Goal: Task Accomplishment & Management: Use online tool/utility

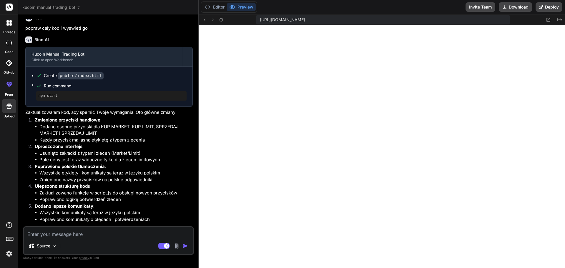
scroll to position [1323, 0]
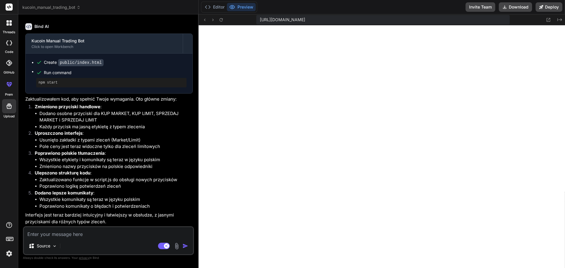
click at [81, 234] on textarea at bounding box center [108, 232] width 169 height 11
type textarea "w"
type textarea "x"
type textarea "w"
type textarea "x"
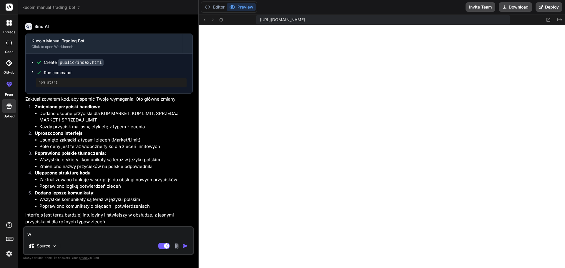
type textarea "w j"
type textarea "x"
type textarea "w je"
type textarea "x"
type textarea "w jed"
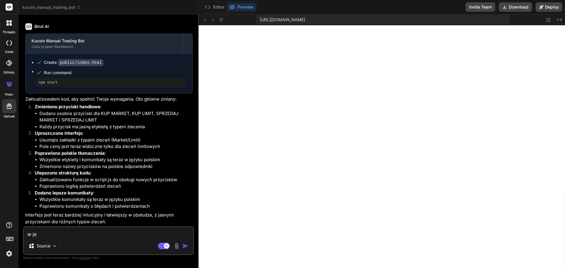
type textarea "x"
type textarea "w jedn"
type textarea "x"
type textarea "w jedny"
type textarea "x"
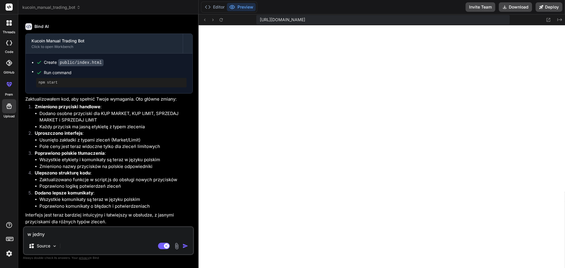
type textarea "w jednym"
type textarea "x"
type textarea "w jednym"
type textarea "x"
type textarea "w jednym p"
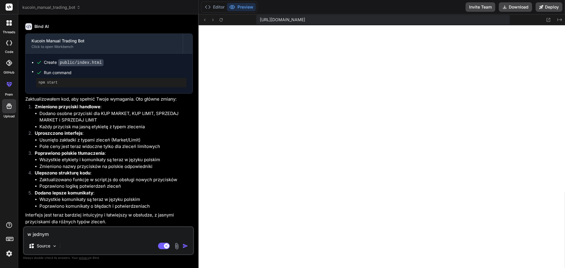
type textarea "x"
type textarea "w jednym pr"
type textarea "x"
type textarea "w jednym prz"
type textarea "x"
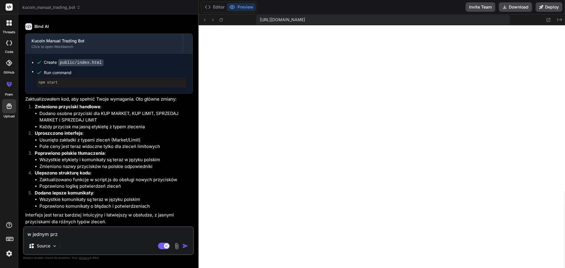
type textarea "w jednym przy"
type textarea "x"
type textarea "w jednym przyc"
type textarea "x"
type textarea "w jednym przyci"
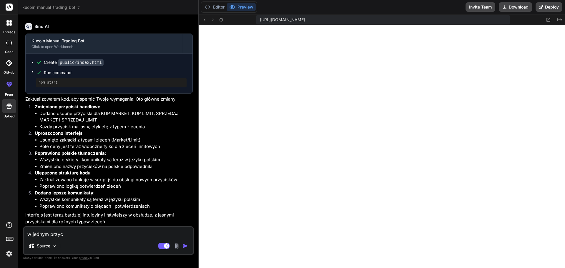
type textarea "x"
type textarea "w jednym przycis"
type textarea "x"
type textarea "w jednym przycisk"
type textarea "x"
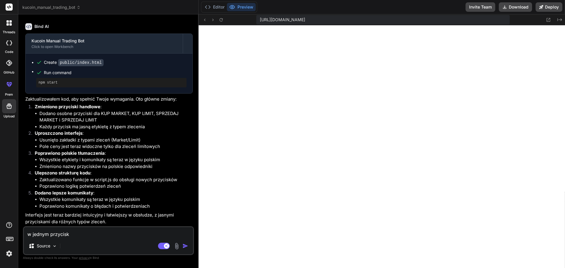
type textarea "w jednym przycisku"
type textarea "x"
type textarea "w jednym przycisku"
type textarea "x"
type textarea "w jednym przycisku k"
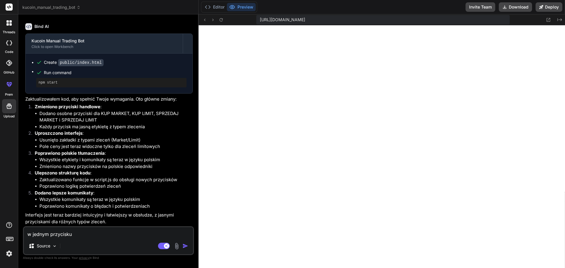
type textarea "x"
type textarea "w jednym przycisku ku"
type textarea "x"
type textarea "w jednym przycisku kup"
type textarea "x"
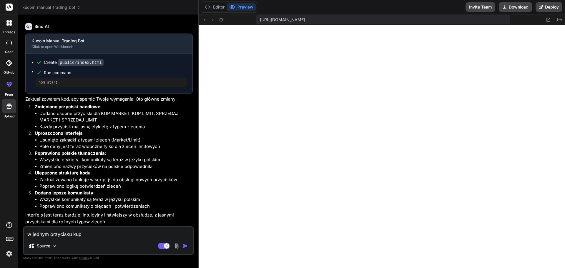
type textarea "w jednym przycisku kup"
type textarea "x"
type textarea "w jednym przycisku kup m"
type textarea "x"
type textarea "w jednym przycisku kup ma"
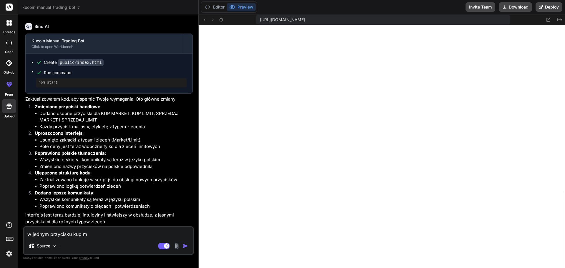
type textarea "x"
type textarea "w jednym przycisku kup mar"
type textarea "x"
type textarea "w jednym przycisku kup [PERSON_NAME]"
type textarea "x"
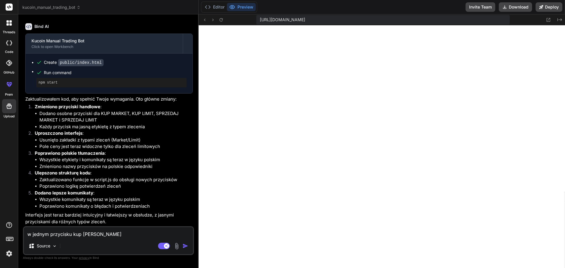
type textarea "w jednym przycisku kup marke"
type textarea "x"
type textarea "w jednym przycisku kup market"
type textarea "x"
type textarea "w jednym przycisku kup market"
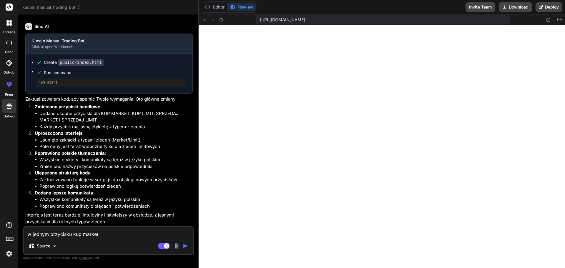
type textarea "x"
type textarea "w jednym przycisku kup market z"
type textarea "x"
type textarea "w jednym przycisku kup market zm"
type textarea "x"
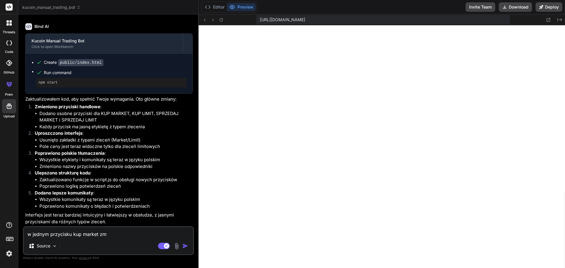
type textarea "w jednym przycisku kup market zmi"
type textarea "x"
type textarea "w jednym przycisku kup market zmie"
type textarea "x"
type textarea "w jednym przycisku kup market zmien"
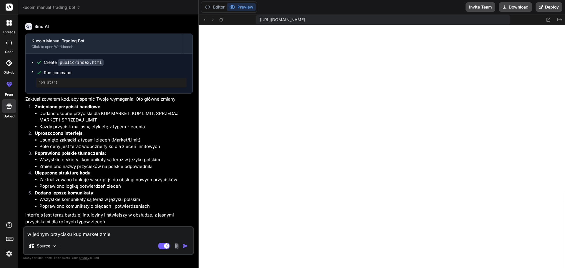
type textarea "x"
type textarea "w jednym przycisku kup market zmieni"
type textarea "x"
type textarea "w jednym przycisku kup market zmienia"
type textarea "x"
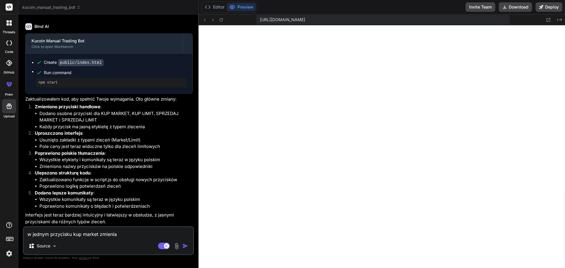
type textarea "w jednym przycisku kup market zmienia"
type textarea "x"
type textarea "w jednym przycisku kup market zmienia s"
type textarea "x"
type textarea "w jednym przycisku kup market zmienia si"
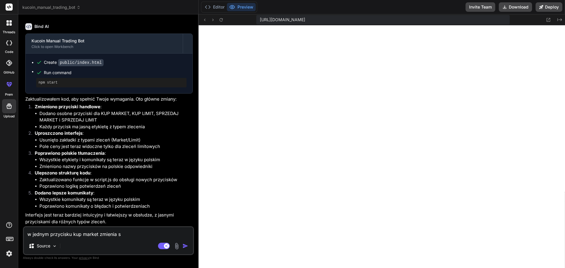
type textarea "x"
type textarea "w jednym przycisku kup market zmienia sie"
type textarea "x"
type textarea "w jednym przycisku kup market zmienia sie"
type textarea "x"
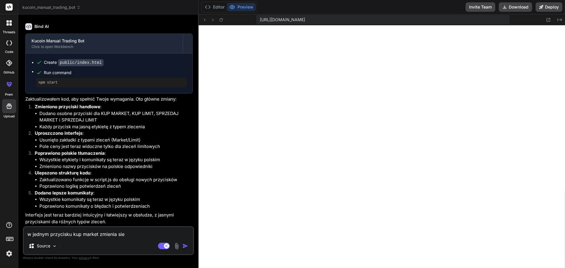
type textarea "w jednym przycisku kup market zmienia sie n"
type textarea "x"
type textarea "w jednym przycisku kup market zmienia sie na"
type textarea "x"
type textarea "w jednym przycisku kup market zmienia sie na"
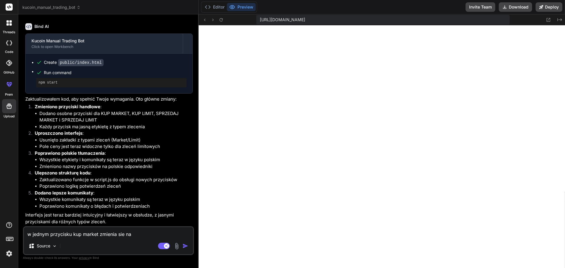
type textarea "x"
type textarea "w jednym przycisku kup market zmienia sie na s"
type textarea "x"
type textarea "w jednym przycisku kup market zmienia sie na sp"
type textarea "x"
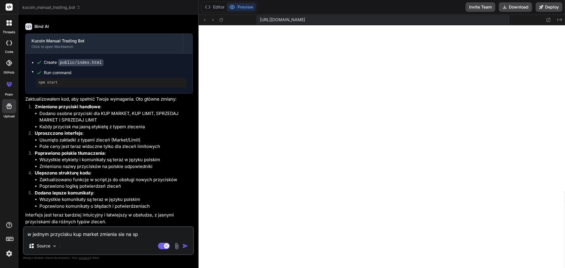
type textarea "w jednym przycisku kup market zmienia sie na spr"
type textarea "x"
type textarea "w jednym przycisku kup market zmienia sie na sprz"
type textarea "x"
type textarea "w jednym przycisku kup market zmienia sie na sprze"
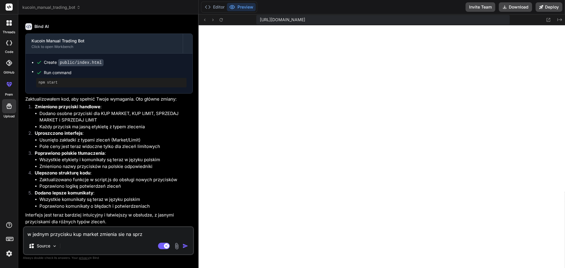
type textarea "x"
type textarea "w jednym przycisku kup market zmienia sie na sprzed"
type textarea "x"
type textarea "w jednym przycisku kup market zmienia sie na sprzeda"
type textarea "x"
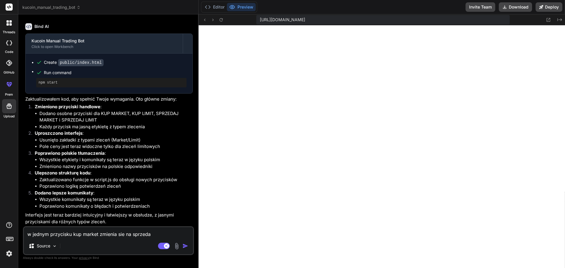
type textarea "w jednym przycisku kup market zmienia sie na sprzedaj"
type textarea "x"
type textarea "w jednym przycisku kup market zmienia sie na sprzedaj"
type textarea "x"
type textarea "w jednym przycisku kup market zmienia sie na sprzedaj m"
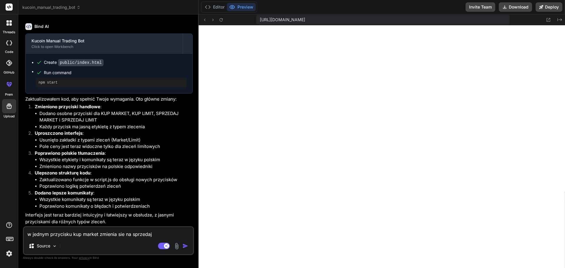
type textarea "x"
type textarea "w jednym przycisku kup market zmienia sie na sprzedaj ma"
type textarea "x"
type textarea "w jednym przycisku kup market zmienia sie na sprzedaj mar"
type textarea "x"
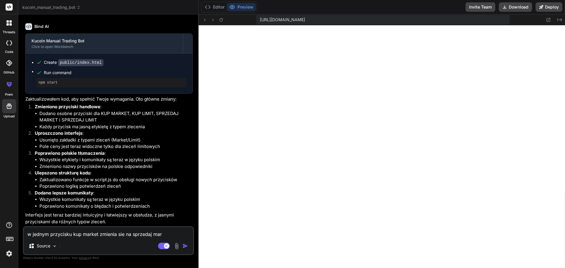
type textarea "w jednym przycisku kup market zmienia sie na sprzedaj mark"
type textarea "x"
type textarea "w jednym przycisku kup market zmienia sie na sprzedaj marke"
type textarea "x"
type textarea "w jednym przycisku kup market zmienia sie na sprzedaj market"
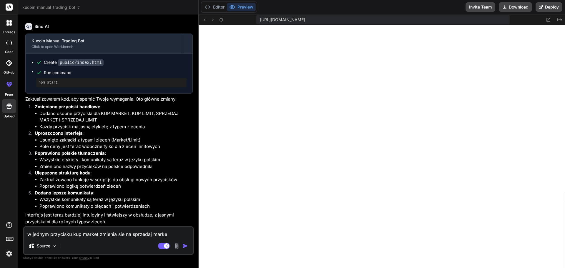
type textarea "x"
type textarea "w jednym przycisku kup market zmienia sie na sprzedaj market"
type textarea "x"
type textarea "w jednym przycisku kup market zmienia sie na sprzedaj market d"
type textarea "x"
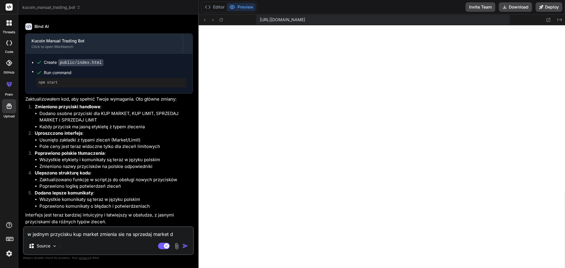
type textarea "w jednym przycisku kup market zmienia sie na sprzedaj market do"
type textarea "x"
type textarea "w jednym przycisku kup market zmienia sie na sprzedaj market dod"
type textarea "x"
type textarea "w jednym przycisku kup market zmienia sie na sprzedaj market doda"
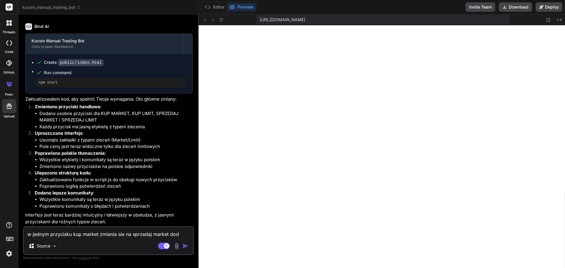
type textarea "x"
type textarea "w jednym przycisku kup market zmienia sie na sprzedaj market dodaj"
type textarea "x"
type textarea "w jednym przycisku kup market zmienia sie na sprzedaj market dodaj"
type textarea "x"
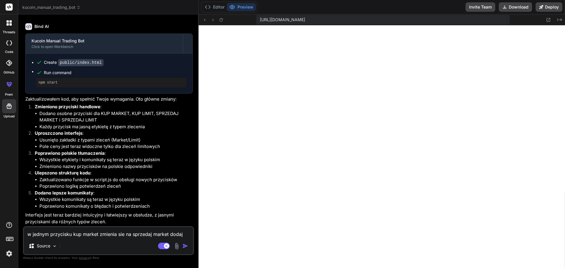
type textarea "w jednym przycisku kup market zmienia sie na sprzedaj market dodaj t"
type textarea "x"
type textarea "w jednym przycisku kup market zmienia sie na sprzedaj market dodaj te"
type textarea "x"
type textarea "w jednym przycisku kup market zmienia sie na sprzedaj market dodaj tes"
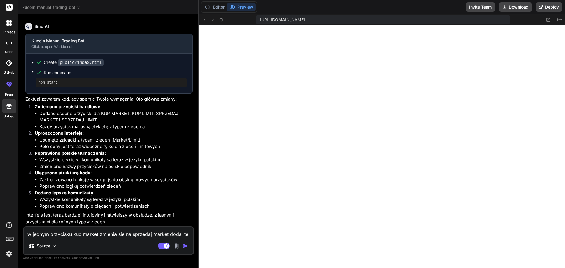
type textarea "x"
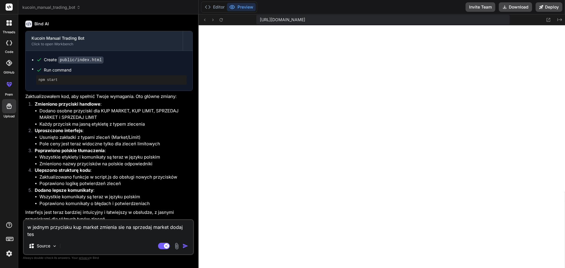
type textarea "w jednym przycisku kup market zmienia sie na sprzedaj market dodaj tesz"
type textarea "x"
type textarea "w jednym przycisku kup market zmienia sie na sprzedaj market dodaj tesz"
type textarea "x"
type textarea "w jednym przycisku kup market zmienia sie na sprzedaj market dodaj tesz d"
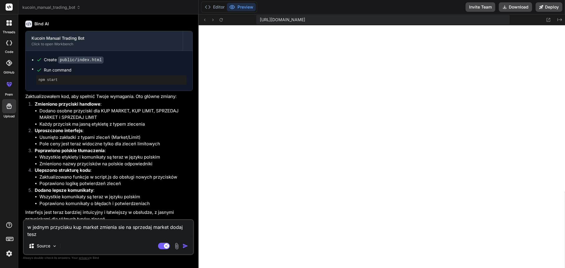
type textarea "x"
type textarea "w jednym przycisku kup market zmienia sie na sprzedaj market dodaj tesz dz"
type textarea "x"
type textarea "w jednym przycisku kup market zmienia sie na sprzedaj market dodaj tesz dzw"
type textarea "x"
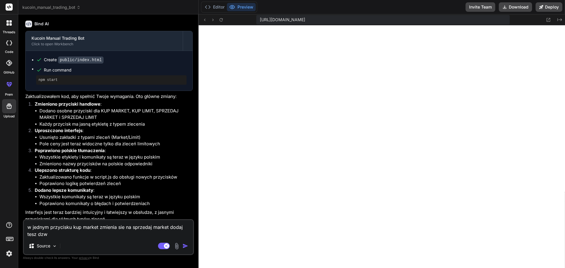
type textarea "w jednym przycisku kup market zmienia sie na sprzedaj market dodaj tesz dzwi"
type textarea "x"
type textarea "w jednym przycisku kup market zmienia sie na sprzedaj market dodaj tesz dzwig"
type textarea "x"
type textarea "w jednym przycisku kup market zmienia sie na sprzedaj market dodaj tesz dzwign"
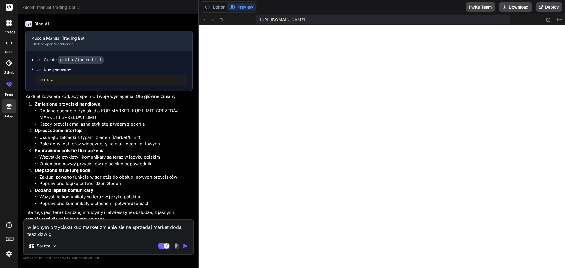
type textarea "x"
type textarea "w jednym przycisku kup market zmienia sie na sprzedaj market dodaj tesz dzwigni"
type textarea "x"
type textarea "w jednym przycisku kup market zmienia sie na sprzedaj market dodaj tesz dzwignie"
type textarea "x"
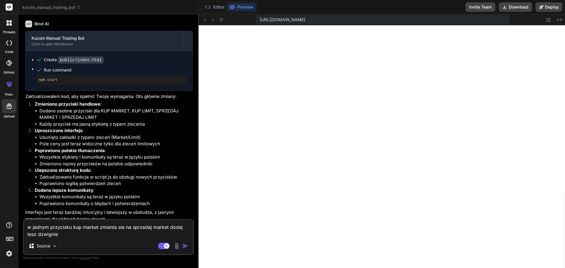
type textarea "w jednym przycisku kup market zmienia sie na sprzedaj market dodaj tesz dzwignie"
type textarea "x"
type textarea "w jednym przycisku kup market zmienia sie na sprzedaj market dodaj tesz dzwigni…"
type textarea "x"
type textarea "w jednym przycisku kup market zmienia sie na sprzedaj market dodaj tesz dzwigni…"
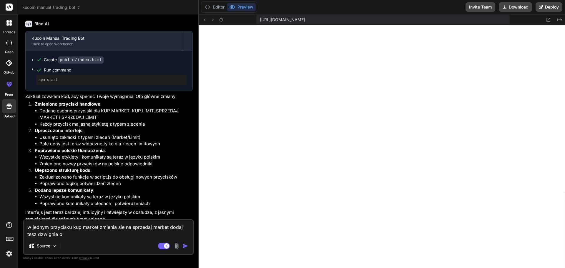
type textarea "x"
type textarea "w jednym przycisku kup market zmienia sie na sprzedaj market dodaj tesz dzwigni…"
type textarea "x"
type textarea "w jednym przycisku kup market zmienia sie na sprzedaj market dodaj tesz dzwigni…"
type textarea "x"
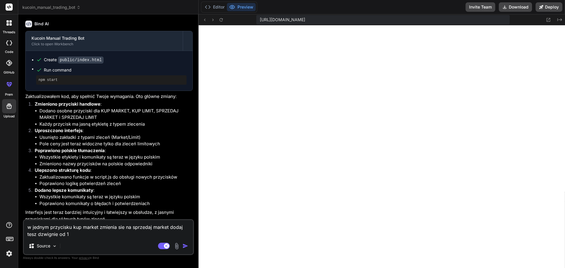
type textarea "w jednym przycisku kup market zmienia sie na sprzedaj market dodaj tesz dzwigni…"
type textarea "x"
type textarea "w jednym przycisku kup market zmienia sie na sprzedaj market dodaj tesz dzwigni…"
type textarea "x"
type textarea "w jednym przycisku kup market zmienia sie na sprzedaj market dodaj tesz dzwigni…"
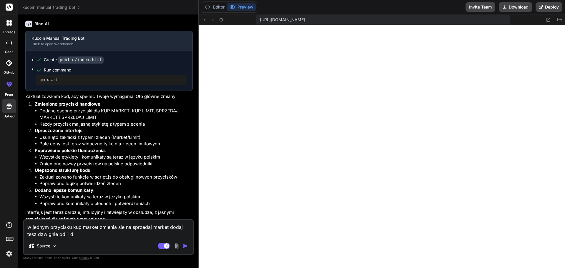
type textarea "x"
type textarea "w jednym przycisku kup market zmienia sie na sprzedaj market dodaj tesz dzwigni…"
type textarea "x"
type textarea "w jednym przycisku kup market zmienia sie na sprzedaj market dodaj tesz dzwigni…"
type textarea "x"
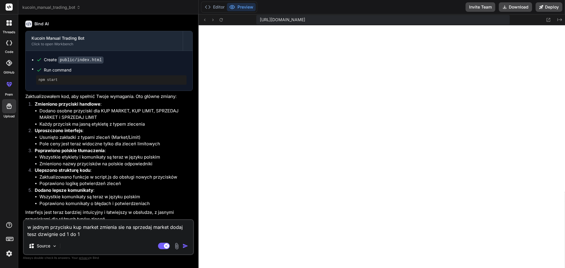
type textarea "w jednym przycisku kup market zmienia sie na sprzedaj market dodaj tesz dzwigni…"
type textarea "x"
type textarea "w jednym przycisku kup market zmienia sie na sprzedaj market dodaj tesz dzwigni…"
type textarea "x"
type textarea "w jednym przycisku kup market zmienia sie na sprzedaj market dodaj tesz dzwigni…"
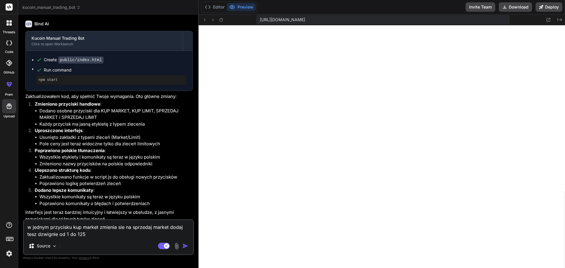
type textarea "x"
type textarea "w jednym przycisku kup market zmienia sie na sprzedaj market dodaj tesz dzwigni…"
type textarea "x"
type textarea "w jednym przycisku kup market zmienia sie na sprzedaj market dodaj tesz dzwigni…"
type textarea "x"
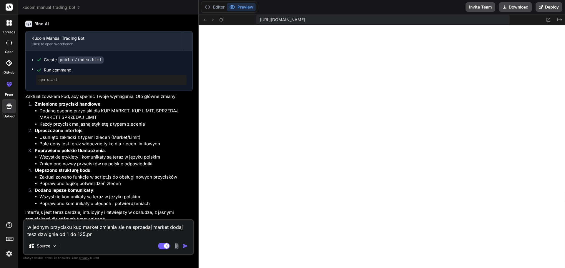
type textarea "w jednym przycisku kup market zmienia sie na sprzedaj market dodaj tesz dzwigni…"
type textarea "x"
type textarea "w jednym przycisku kup market zmienia sie na sprzedaj market dodaj tesz dzwigni…"
type textarea "x"
type textarea "w jednym przycisku kup market zmienia sie na sprzedaj market dodaj tesz dzwigni…"
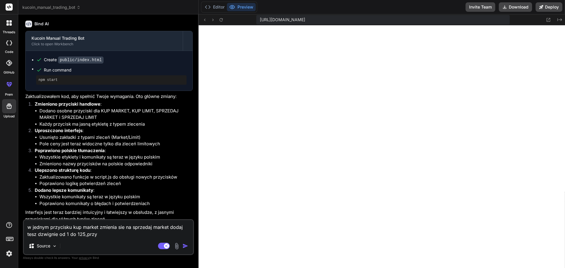
type textarea "x"
type textarea "w jednym przycisku kup market zmienia sie na sprzedaj market dodaj tesz dzwigni…"
type textarea "x"
type textarea "w jednym przycisku kup market zmienia sie na sprzedaj market dodaj tesz dzwigni…"
type textarea "x"
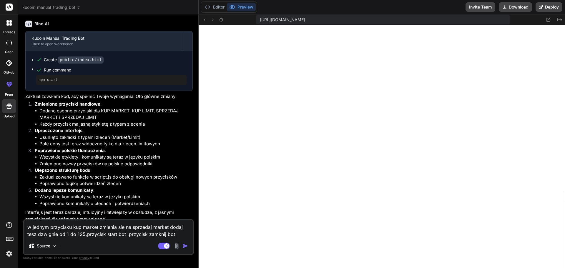
click at [184, 245] on img "button" at bounding box center [185, 246] width 6 height 6
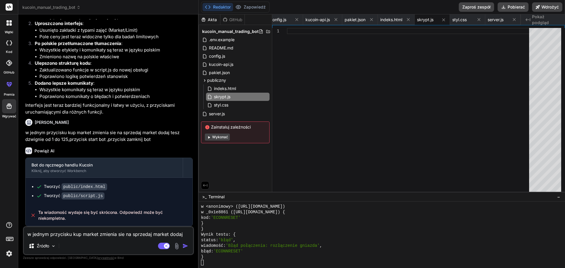
scroll to position [1490, 0]
click at [236, 127] on font "Zainstaluj zależności" at bounding box center [231, 126] width 40 height 5
click at [221, 138] on font "Wykonać" at bounding box center [220, 137] width 16 height 4
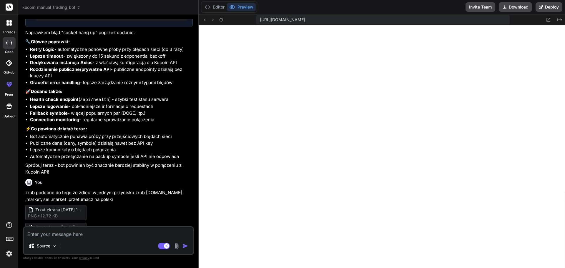
scroll to position [101, 0]
click at [66, 236] on textarea at bounding box center [108, 232] width 169 height 11
type textarea "x"
type textarea "c"
type textarea "x"
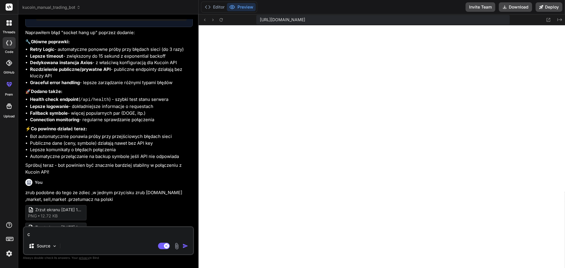
type textarea "cz"
type textarea "x"
type textarea "czy"
type textarea "x"
type textarea "czy"
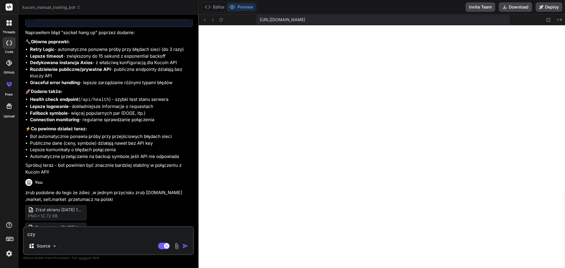
type textarea "x"
type textarea "czy m"
type textarea "x"
type textarea "czy mo"
type textarea "x"
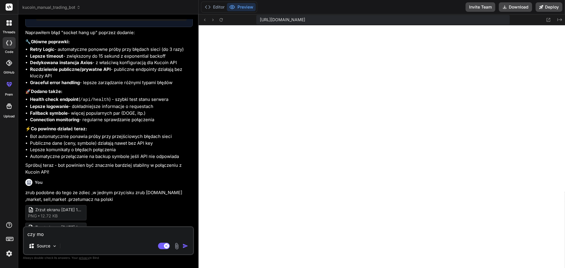
type textarea "czy mor"
type textarea "x"
type textarea "czy morz"
type textarea "x"
type textarea "czy morzn"
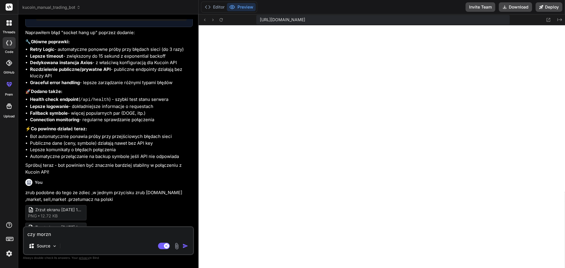
type textarea "x"
type textarea "czy morzna"
type textarea "x"
type textarea "czy morzna"
type textarea "x"
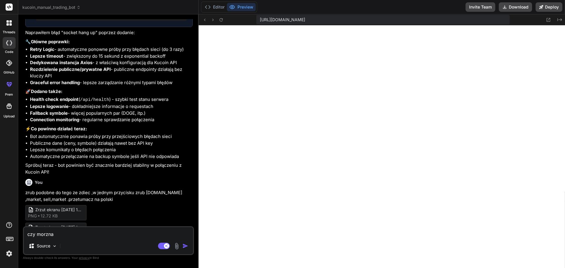
type textarea "czy morzna r"
type textarea "x"
type textarea "czy morzna ro"
type textarea "x"
type textarea "czy morzna roz"
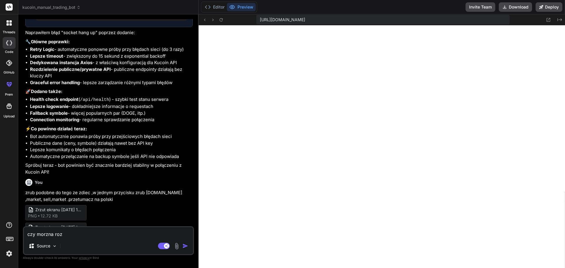
type textarea "x"
type textarea "czy morzna rozd"
type textarea "x"
type textarea "czy morzna rozdu"
type textarea "x"
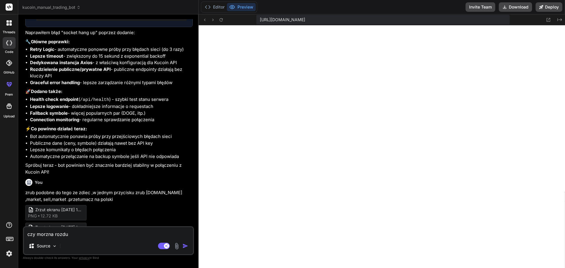
type textarea "czy morzna rozdud"
type textarea "x"
type textarea "czy morzna rozdudo"
type textarea "x"
type textarea "czy morzna rozdudow"
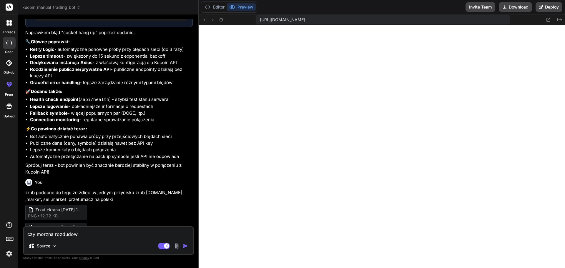
type textarea "x"
type textarea "czy morzna rozdudowa"
type textarea "x"
type textarea "czy morzna rozdudowac"
type textarea "x"
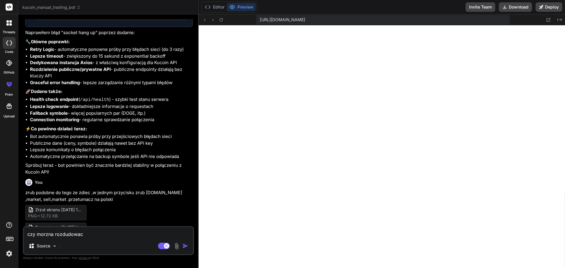
type textarea "czy morzna rozdudowac"
type textarea "x"
type textarea "czy morzna rozdudowac t"
type textarea "x"
type textarea "czy morzna rozdudowac te"
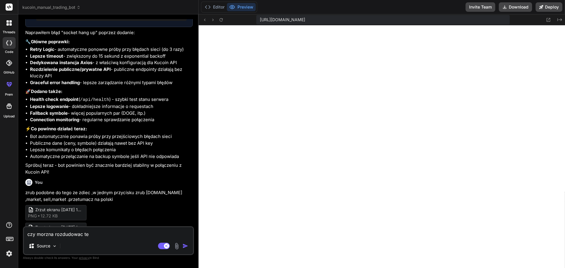
type textarea "x"
type textarea "czy morzna rozdudowac teg"
type textarea "x"
type textarea "czy morzna rozdudowac tego"
type textarea "x"
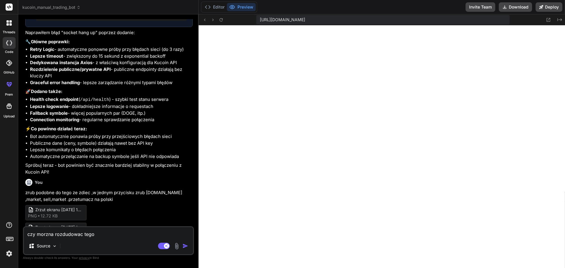
type textarea "czy morzna rozdudowac tego"
type textarea "x"
type textarea "czy morzna rozdudowac tego b"
type textarea "x"
type textarea "czy morzna rozdudowac tego bo"
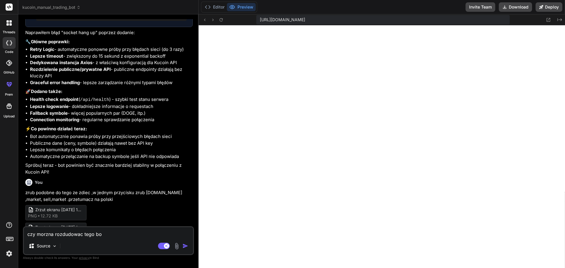
type textarea "x"
type textarea "czy morzna rozdudowac tego bot"
type textarea "x"
type textarea "czy morzna rozdudowac tego bota"
type textarea "x"
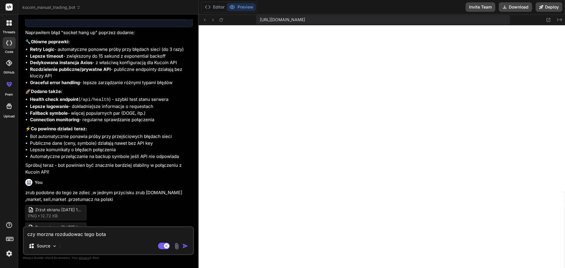
type textarea "czy morzna rozdudowac tego bota"
type textarea "x"
type textarea "czy morzna rozdudowac tego bota"
type textarea "x"
type textarea "czy morzna rozdudowac tego bota o"
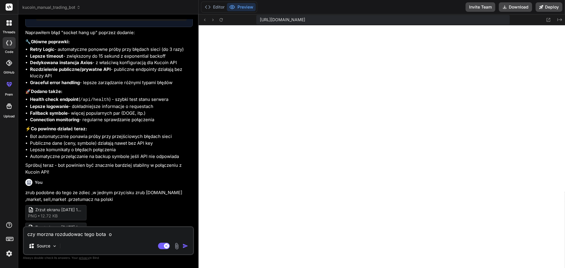
type textarea "x"
type textarea "czy morzna rozdudowac tego bota o"
type textarea "x"
type textarea "czy morzna rozdudowac tego bota o f"
type textarea "x"
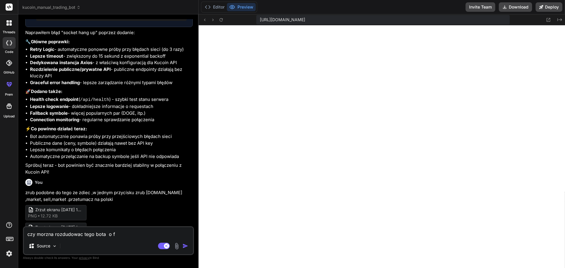
type textarea "czy morzna rozdudowac tego bota o fo"
type textarea "x"
type textarea "czy morzna rozdudowac tego bota o fol"
type textarea "x"
type textarea "czy morzna rozdudowac tego bota o fold"
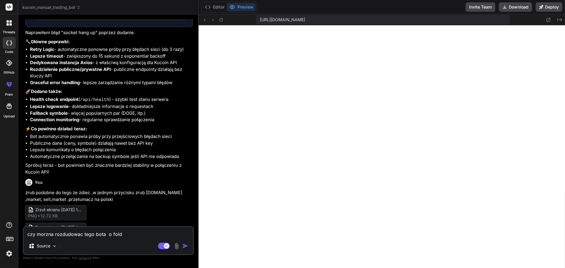
type textarea "x"
type textarea "czy morzna rozdudowac tego bota o folde"
type textarea "x"
type textarea "czy morzna rozdudowac tego bota o folder"
type textarea "x"
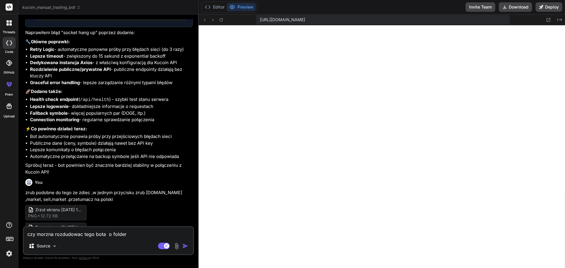
type textarea "czy morzna rozdudowac tego bota o folder"
type textarea "x"
type textarea "czy morzna rozdudowac tego bota o folder t"
type textarea "x"
type textarea "czy morzna rozdudowac tego bota o folder to"
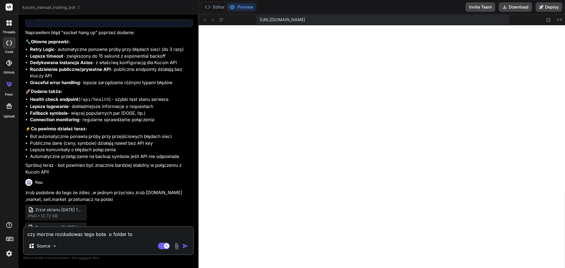
type textarea "x"
type textarea "czy morzna rozdudowac tego bota o folder too"
type textarea "x"
type textarea "czy morzna rozdudowac tego bota o folder tool"
type textarea "x"
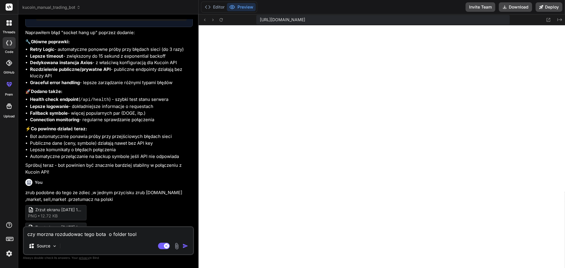
type textarea "czy morzna rozdudowac tego bota o folder tools"
type textarea "x"
type textarea "czy morzna rozdudowac tego bota o folder tools"
type textarea "x"
type textarea "czy morzna rozdudowac tego bota o folder tools ,"
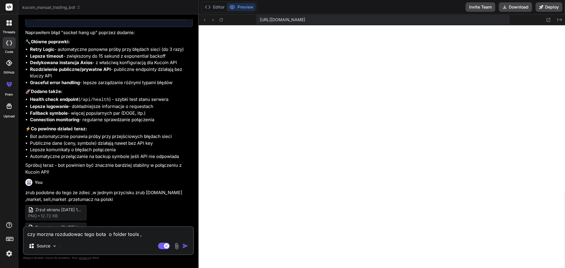
type textarea "x"
type textarea "czy morzna rozdudowac tego bota o folder tools ,m"
type textarea "x"
type textarea "czy morzna rozdudowac tego bota o folder tools ,mc"
type textarea "x"
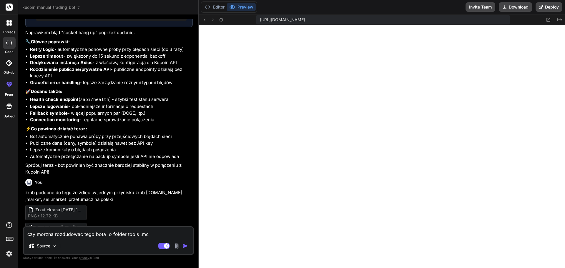
type textarea "czy morzna rozdudowac tego bota o folder tools ,mcp"
type textarea "x"
type textarea "czy morzna rozdudowac tego bota o folder tools ,mcp,"
type textarea "x"
type textarea "czy morzna rozdudowac tego bota o folder tools ,mcp,a"
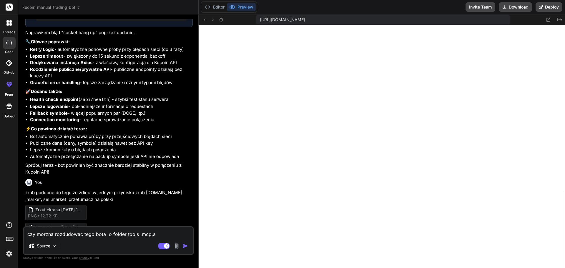
type textarea "x"
type textarea "czy morzna rozdudowac tego bota o folder tools ,mcp,ag"
type textarea "x"
type textarea "czy morzna rozdudowac tego bota o folder tools ,mcp,age"
type textarea "x"
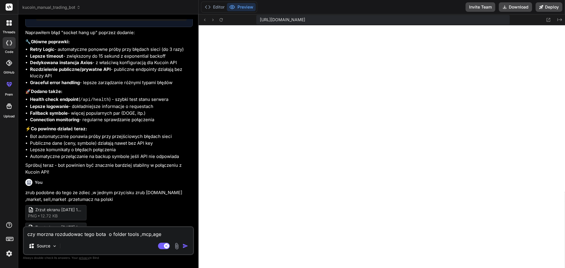
type textarea "czy morzna rozdudowac tego bota o folder tools ,mcp,agen"
type textarea "x"
type textarea "czy morzna rozdudowac tego bota o folder tools ,mcp,agent"
type textarea "x"
type textarea "czy morzna rozdudowac tego bota o folder tools ,mcp,agento"
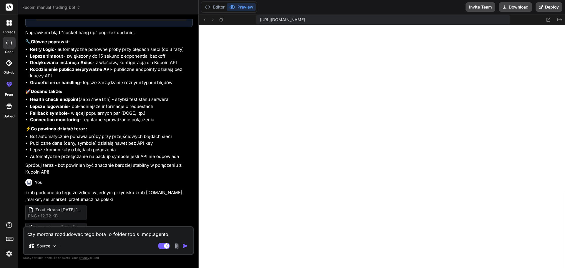
type textarea "x"
type textarea "czy morzna rozdudowac tego bota o folder tools ,mcp,agentow"
type textarea "x"
type textarea "czy morzna rozdudowac tego bota o folder tools ,mcp,agentow."
click at [511, 8] on button "Download" at bounding box center [514, 6] width 33 height 9
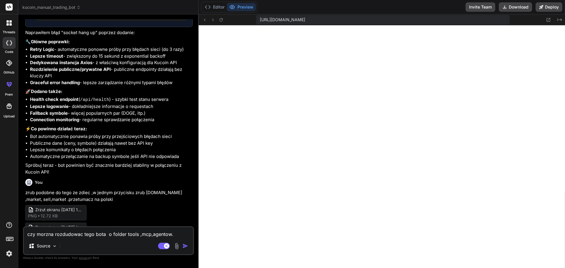
click at [185, 246] on img "button" at bounding box center [185, 246] width 6 height 6
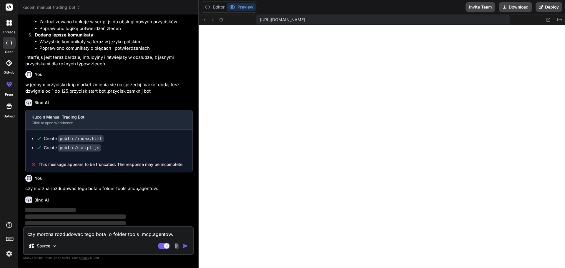
scroll to position [1151, 0]
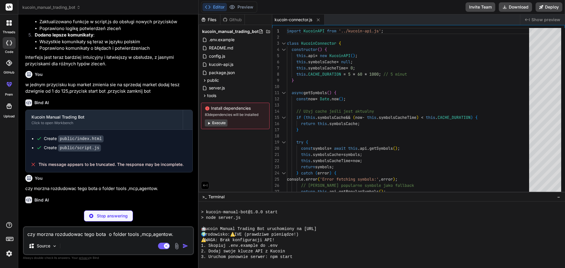
type textarea "x"
type textarea "export default OrderManager;"
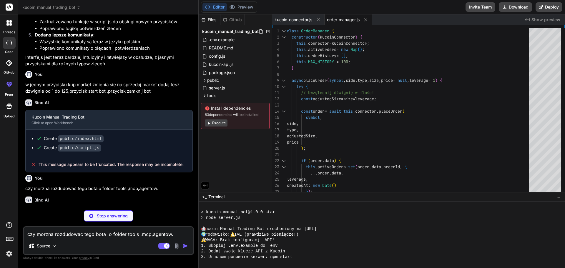
type textarea "x"
type textarea "this.updateTimers.clear(); this.priceListeners.clear(); } } export default Pric…"
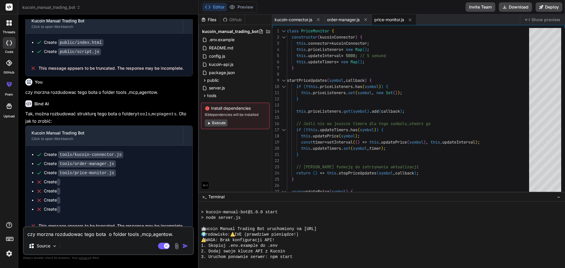
scroll to position [1217, 0]
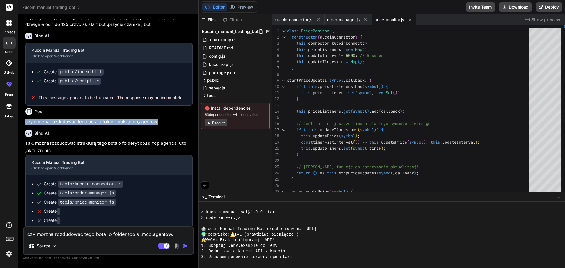
drag, startPoint x: 160, startPoint y: 114, endPoint x: 23, endPoint y: 116, distance: 137.3
click at [23, 116] on div "Bind AI Web Search Created with Pixso. Code Generator You tak Bind AI Kucoin Ma…" at bounding box center [108, 140] width 180 height 253
copy p "czy morzna rozdudowac tego bota o folder tools ,mcp,agentow."
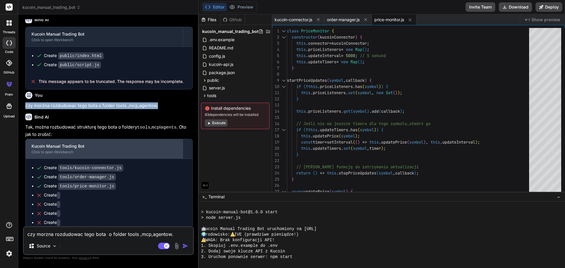
scroll to position [1247, 0]
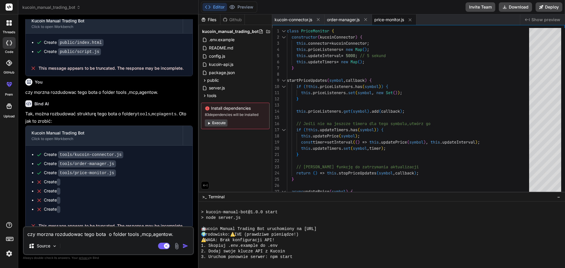
paste textarea
type textarea "x"
type textarea "czy morzna rozdudowac tego bota o folder tools ,mcp,agentow."
click at [56, 246] on img at bounding box center [54, 245] width 5 height 5
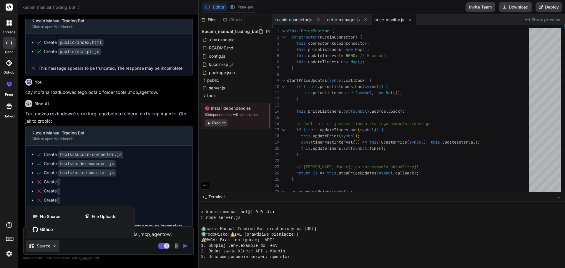
click at [56, 246] on div at bounding box center [282, 134] width 565 height 268
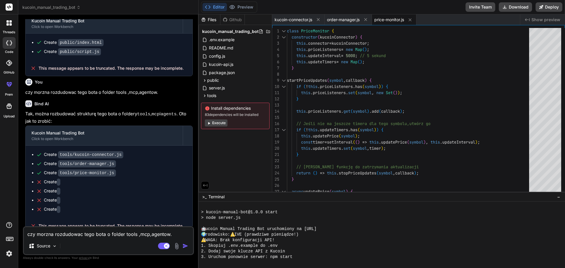
click at [185, 246] on img "button" at bounding box center [185, 246] width 6 height 6
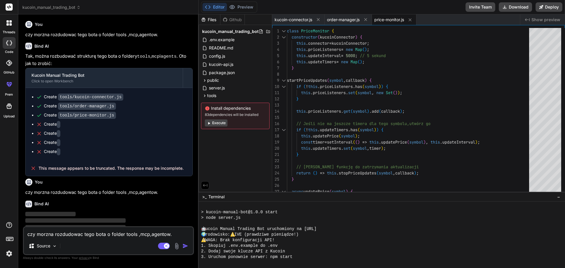
scroll to position [1308, 0]
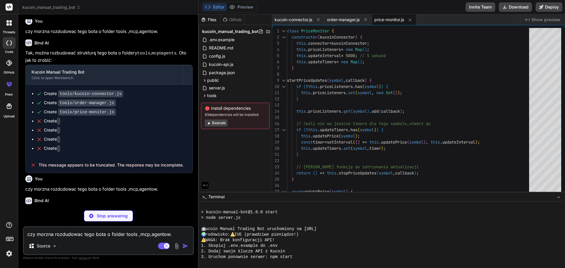
type textarea "x"
type textarea "} } } export default KucoinConnector;"
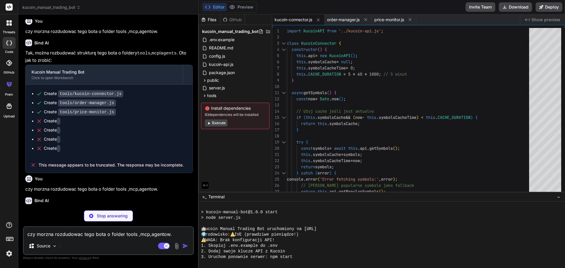
type textarea "x"
type textarea "export default OrderManager;"
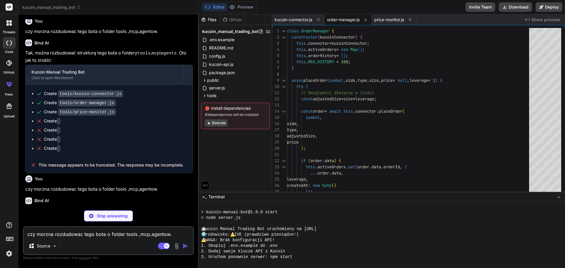
type textarea "x"
type textarea "this.updateTimers.clear(); this.priceListeners.clear(); } } export default Pric…"
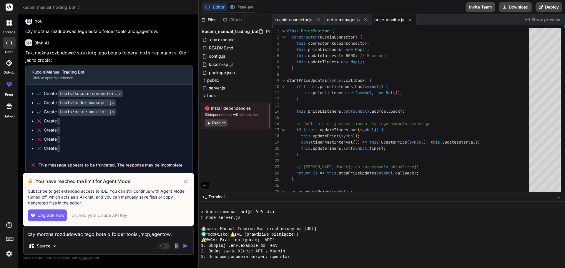
click at [104, 216] on div "Or, Add your Claude API Key" at bounding box center [99, 215] width 56 height 6
type textarea "x"
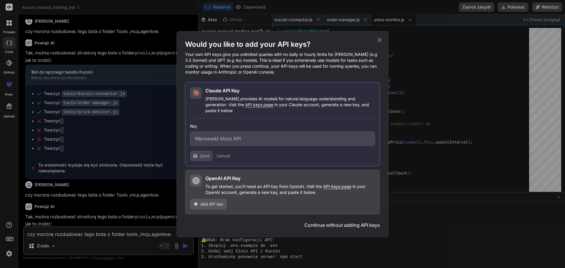
scroll to position [1352, 0]
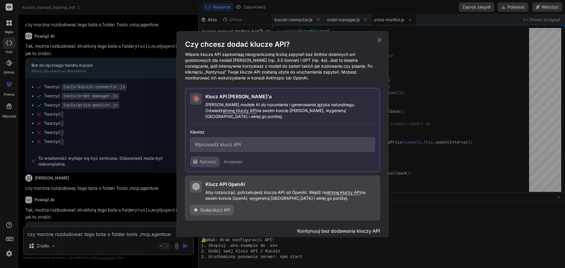
click at [240, 111] on font "stronę kluczy API" at bounding box center [240, 110] width 34 height 5
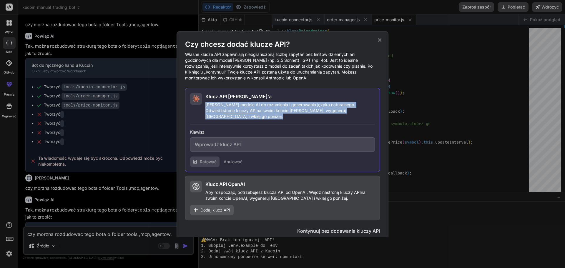
click at [240, 111] on font "stronę kluczy API" at bounding box center [240, 110] width 34 height 5
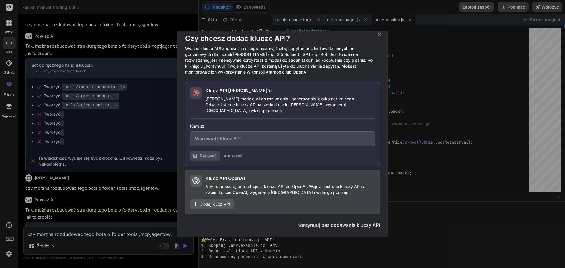
scroll to position [0, 0]
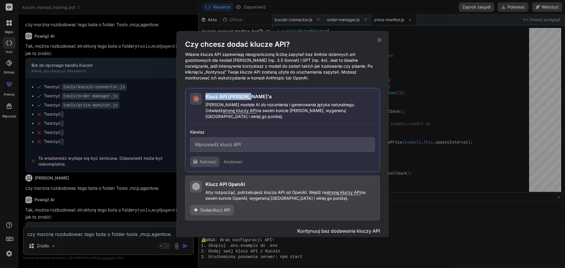
drag, startPoint x: 250, startPoint y: 96, endPoint x: 203, endPoint y: 98, distance: 47.4
click at [203, 98] on div "Klucz API Claude'a Claude udostępnia modele AI do rozumienia i generowania języ…" at bounding box center [282, 106] width 185 height 26
paste input "sk-ant-api03-hND...4gAA"
type input "sk-ant-api03-hND...4gAA"
click at [208, 159] on font "Ratować" at bounding box center [208, 161] width 17 height 5
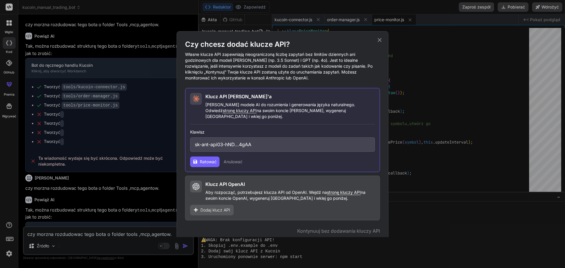
click at [380, 41] on icon at bounding box center [379, 40] width 6 height 6
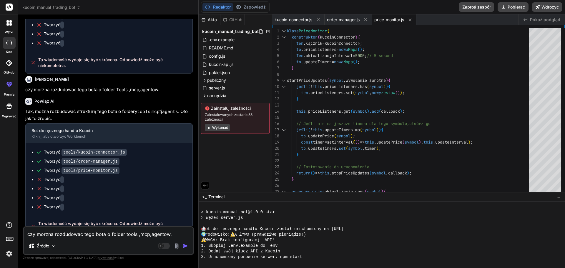
scroll to position [1460, 0]
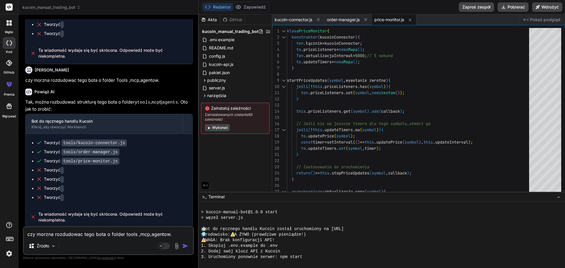
click at [66, 235] on textarea "czy morzna rozdudowac tego bota o folder tools ,mcp,agentow." at bounding box center [108, 232] width 169 height 11
type textarea "x"
type textarea "j"
type textarea "x"
type textarea "ja"
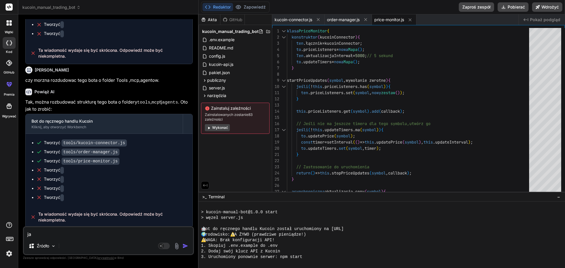
type textarea "x"
type textarea "jak"
type textarea "x"
type textarea "jak"
type textarea "x"
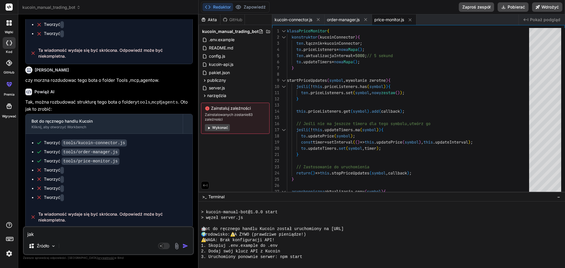
type textarea "jak u"
type textarea "x"
type textarea "jak ur"
type textarea "x"
type textarea "jak uru"
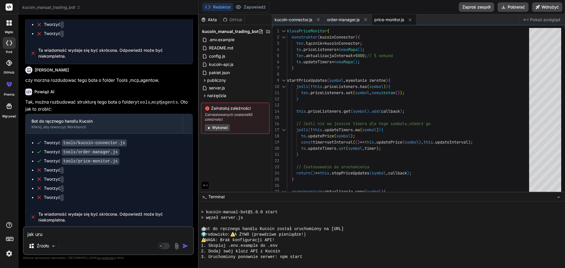
type textarea "x"
type textarea "jak uruc"
type textarea "x"
type textarea "jak uruch"
type textarea "x"
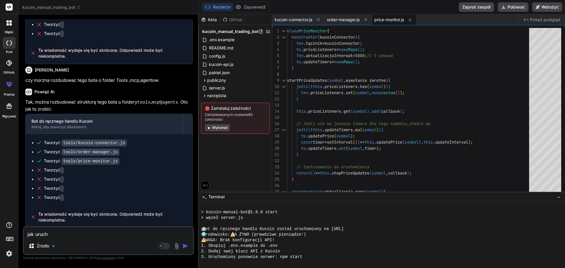
type textarea "jak urucho"
type textarea "x"
type textarea "jak uruchom"
type textarea "x"
type textarea "jak uruchomi"
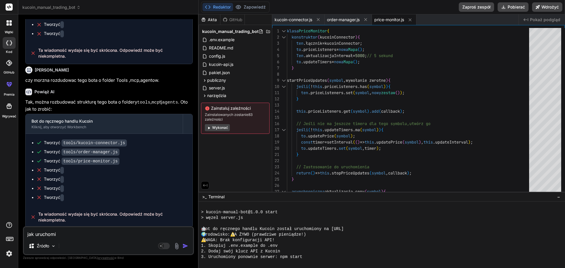
type textarea "x"
type textarea "jak uruchomic"
type textarea "x"
type textarea "jak uruchomic"
type textarea "x"
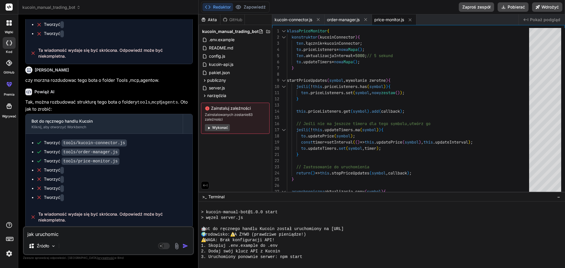
type textarea "jak uruchomic t"
type textarea "x"
type textarea "jak uruchomic te"
type textarea "x"
type textarea "jak uruchomic teg"
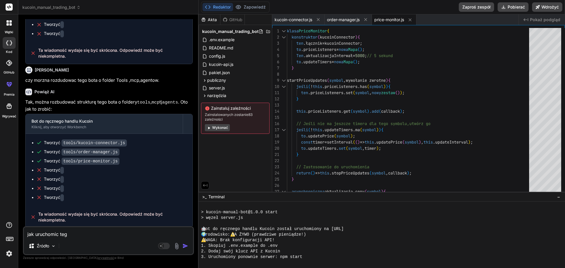
type textarea "x"
type textarea "jak uruchomic tego"
type textarea "x"
type textarea "jak uruchomic tego"
type textarea "x"
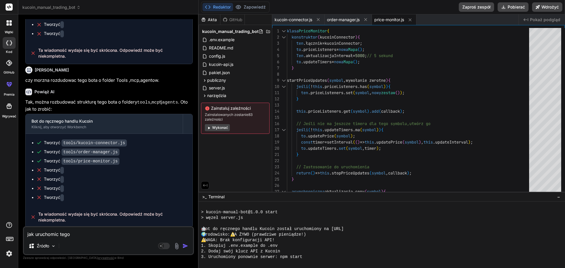
type textarea "jak uruchomic tego b"
type textarea "x"
type textarea "jak uruchomic tego bo"
type textarea "x"
type textarea "jak uruchomic tego bot"
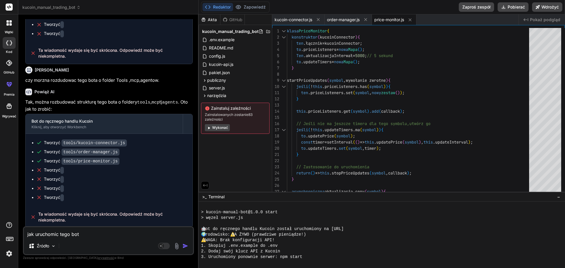
type textarea "x"
type textarea "jak uruchomic tego bota"
click at [167, 246] on rect at bounding box center [164, 246] width 12 height 6
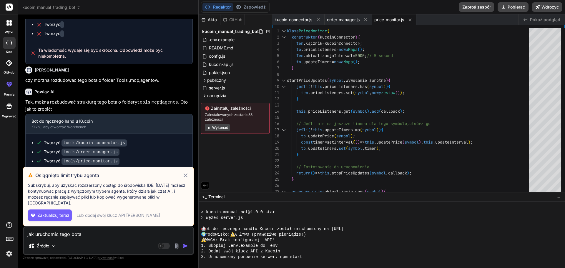
click at [53, 215] on font "Zaktualizuj teraz" at bounding box center [53, 215] width 32 height 5
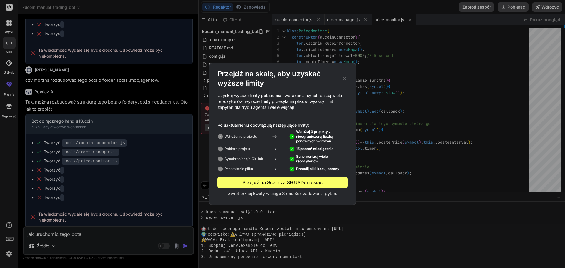
click at [344, 80] on icon at bounding box center [344, 78] width 5 height 6
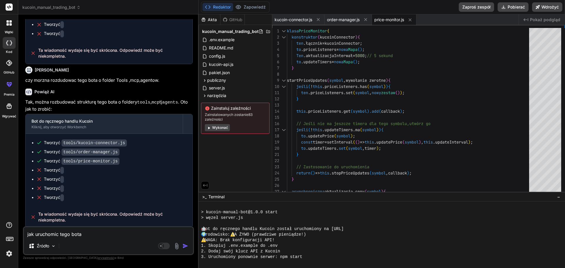
click at [185, 246] on img "button" at bounding box center [185, 246] width 6 height 6
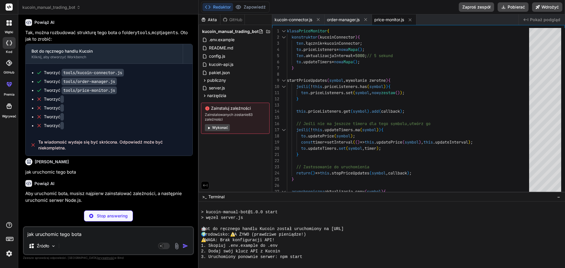
scroll to position [1513, 0]
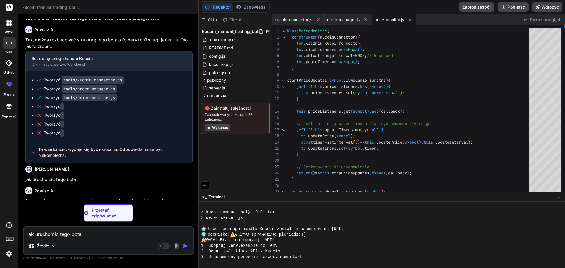
type textarea "x"
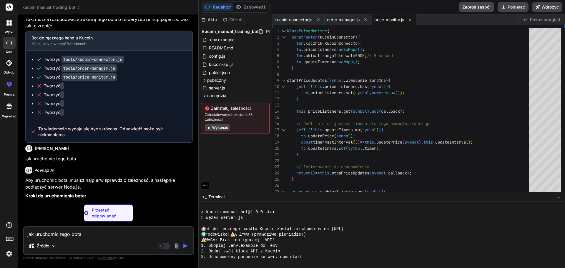
scroll to position [0, 0]
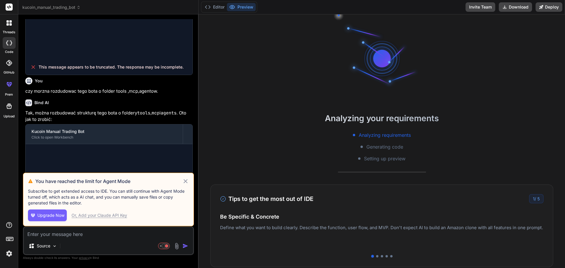
scroll to position [477, 0]
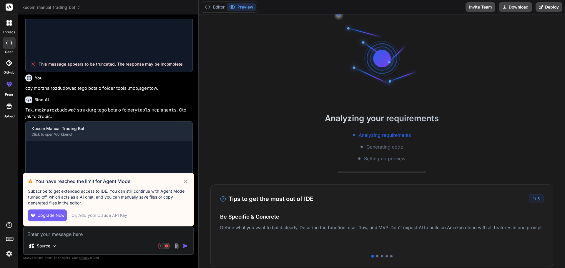
click at [185, 182] on icon at bounding box center [185, 181] width 7 height 7
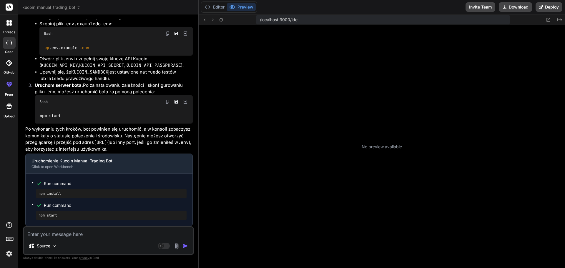
scroll to position [101, 0]
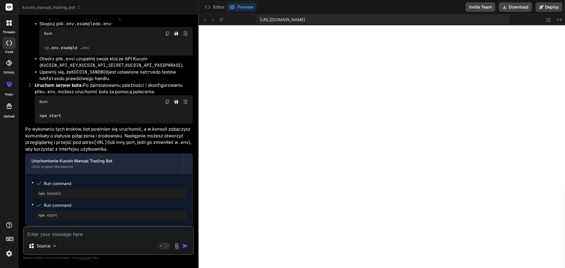
type textarea "x"
